Goal: Information Seeking & Learning: Learn about a topic

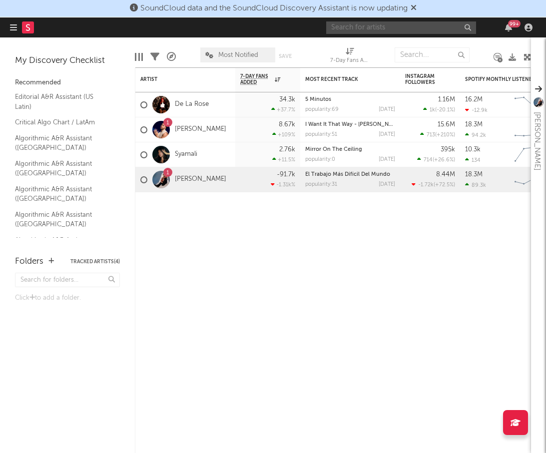
click at [416, 32] on input "text" at bounding box center [401, 27] width 150 height 12
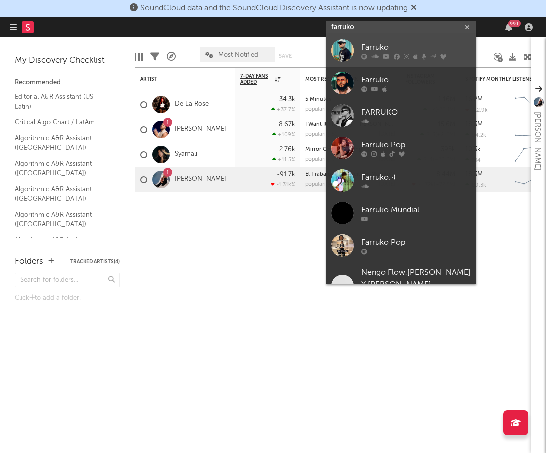
type input "farruko"
click at [391, 53] on div at bounding box center [416, 56] width 110 height 6
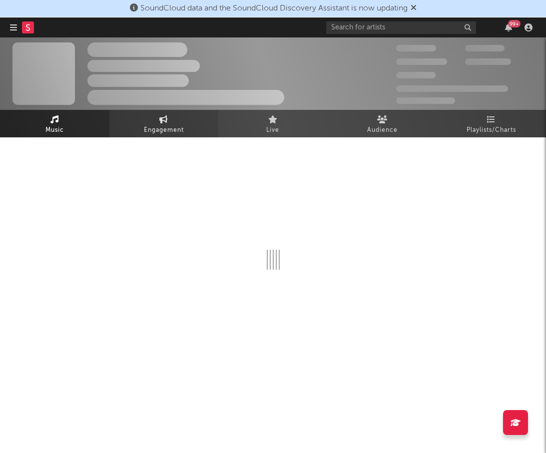
click at [168, 130] on span "Engagement" at bounding box center [164, 130] width 40 height 12
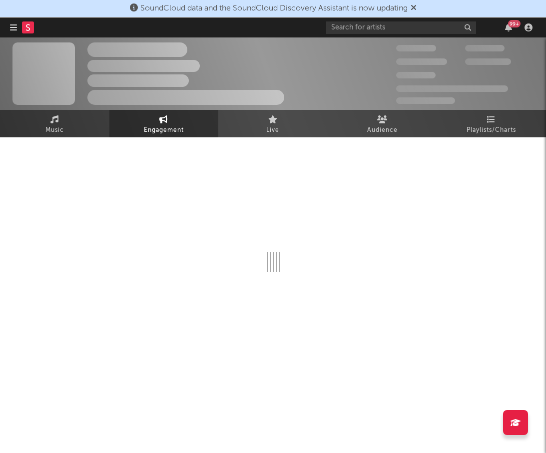
select select "1w"
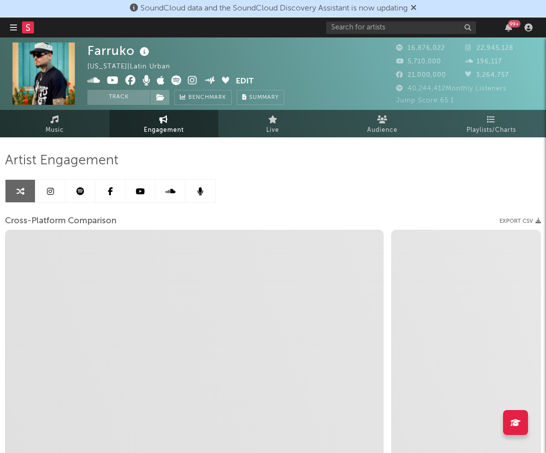
click at [56, 192] on link at bounding box center [50, 191] width 30 height 22
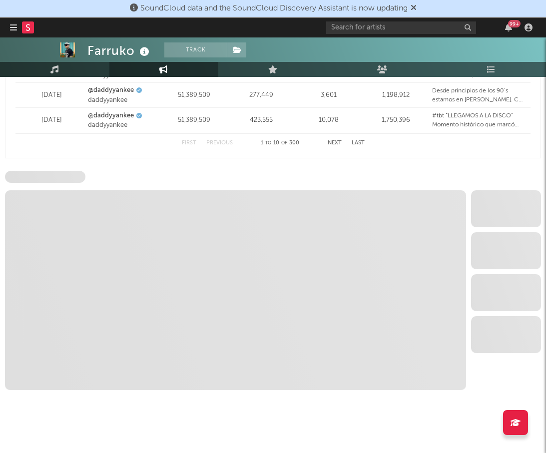
scroll to position [1348, 0]
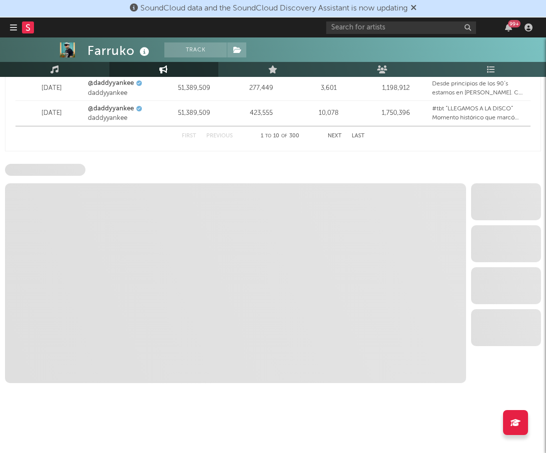
select select "6m"
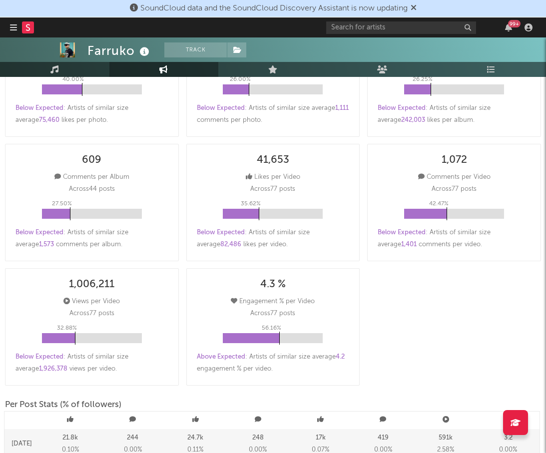
scroll to position [0, 0]
